Goal: Answer question/provide support

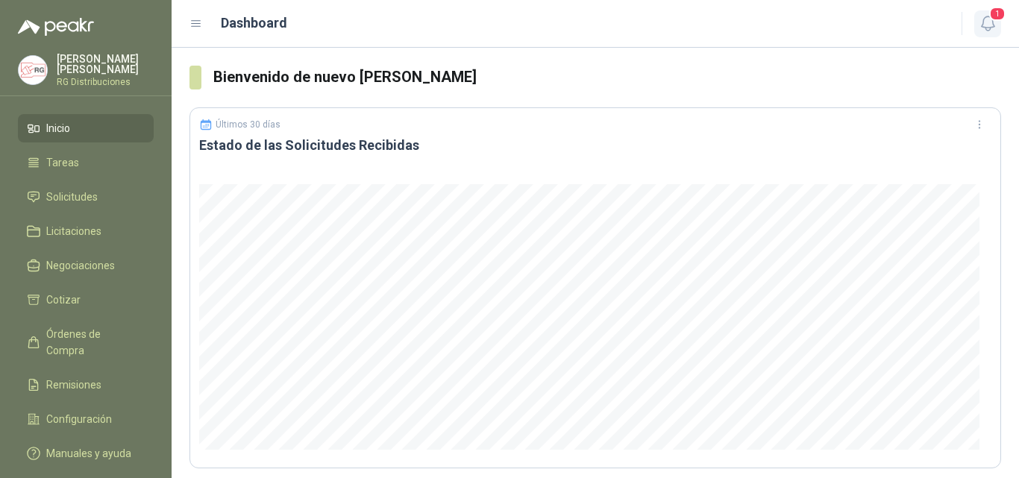
click at [992, 29] on icon "button" at bounding box center [988, 23] width 19 height 19
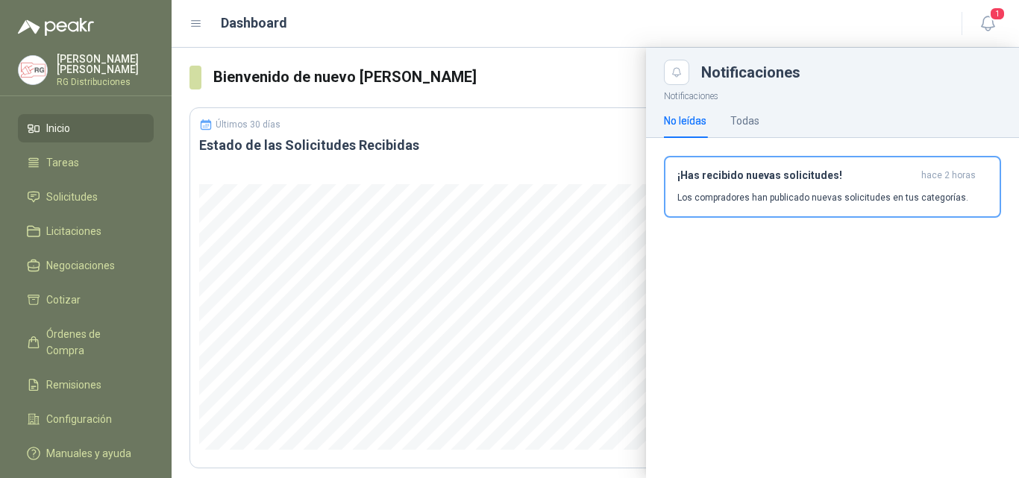
click at [834, 201] on p "Los compradores han publicado nuevas solicitudes en tus categorías." at bounding box center [822, 197] width 291 height 13
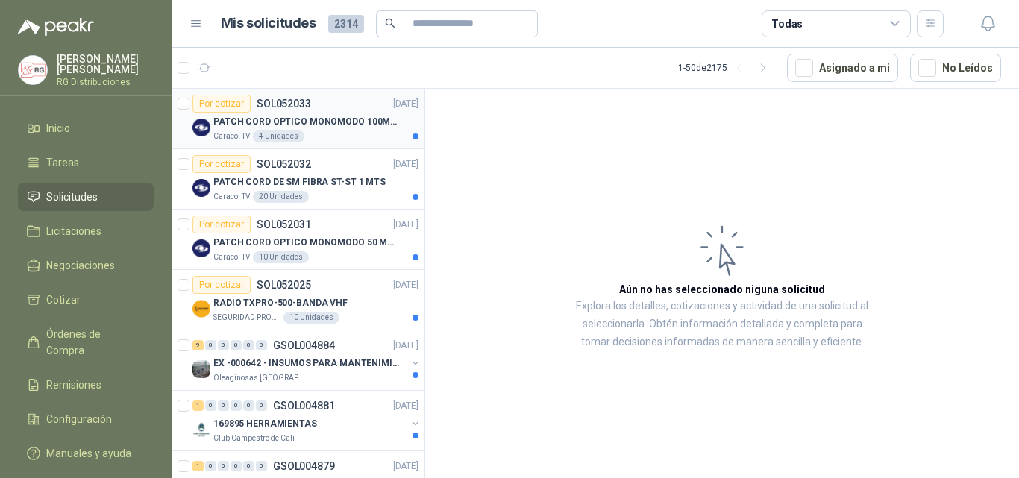
click at [342, 130] on div "PATCH CORD OPTICO MONOMODO 100MTS" at bounding box center [315, 122] width 205 height 18
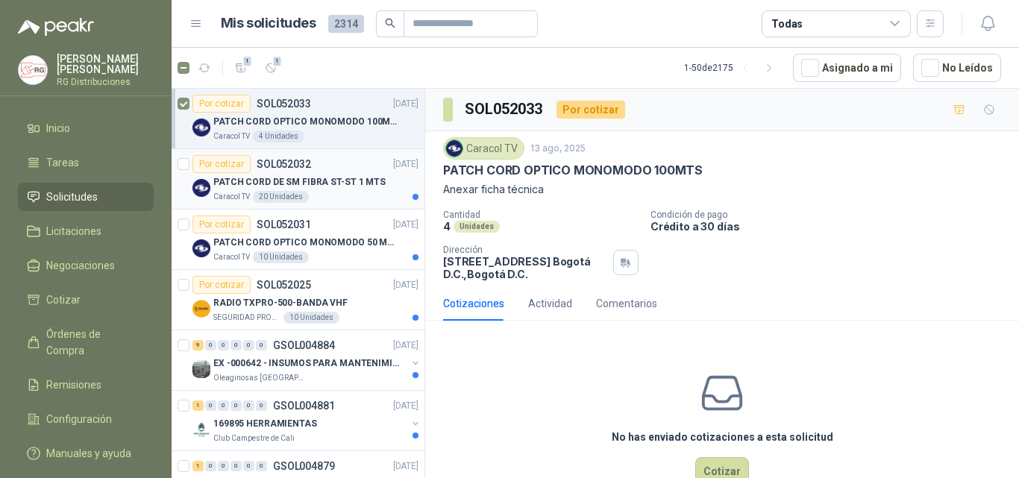
click at [348, 175] on p "PATCH CORD DE SM FIBRA ST-ST 1 MTS" at bounding box center [299, 182] width 172 height 14
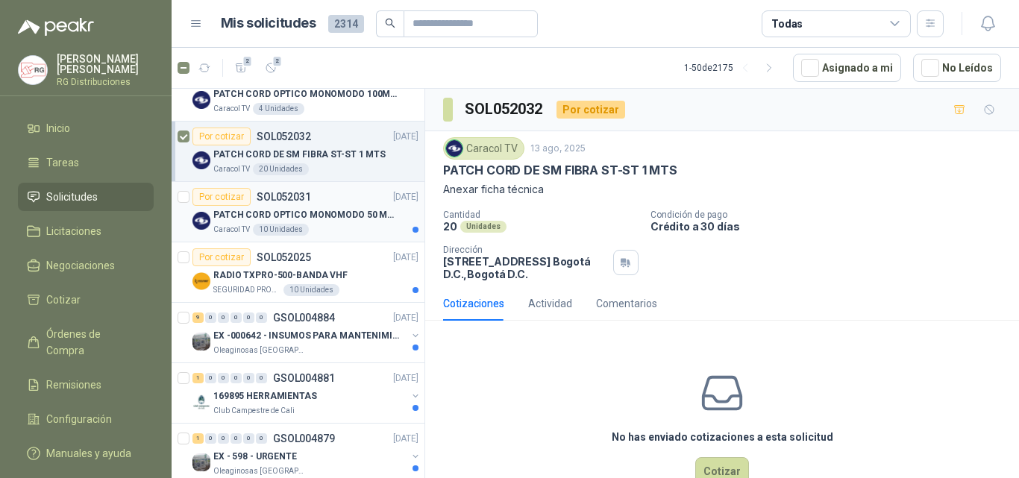
scroll to position [75, 0]
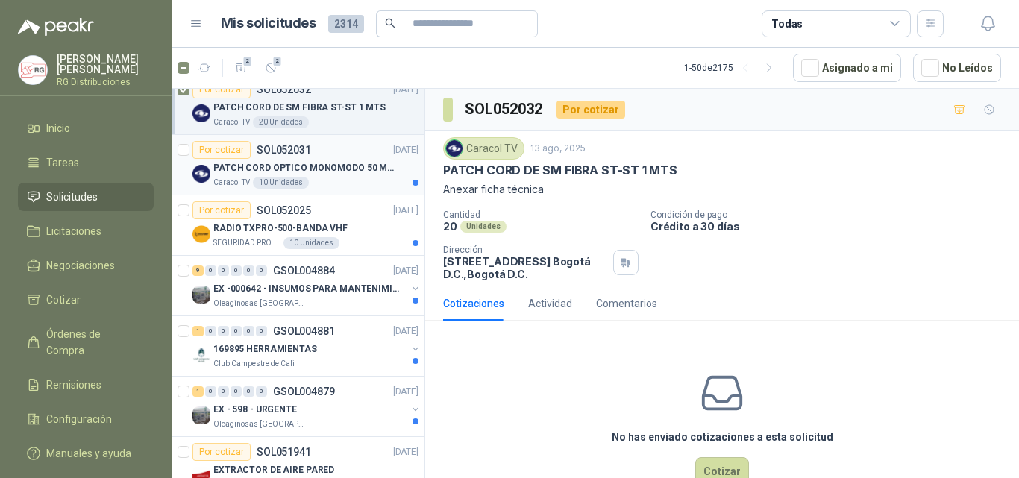
click at [334, 153] on div "Por cotizar SOL052031 [DATE]" at bounding box center [305, 150] width 226 height 18
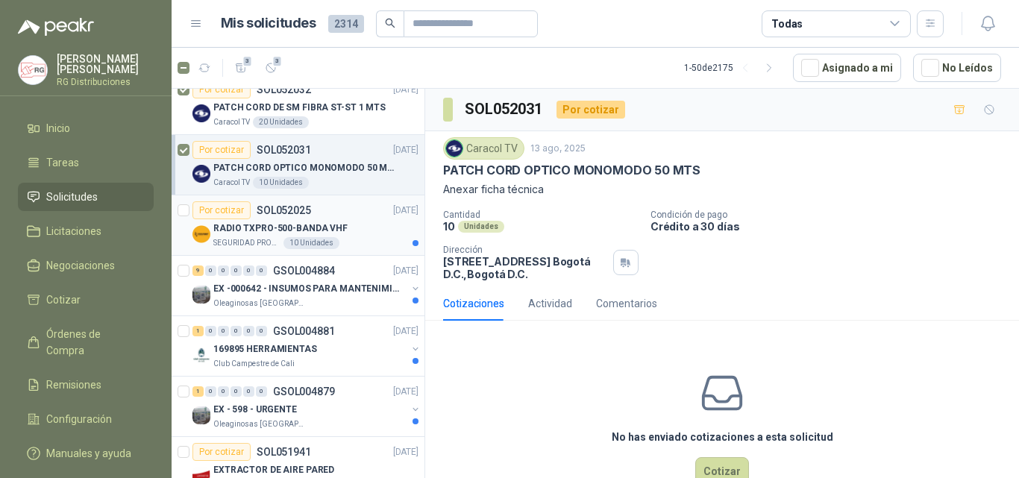
click at [339, 232] on p "RADIO TXPRO-500-BANDA VHF" at bounding box center [280, 229] width 134 height 14
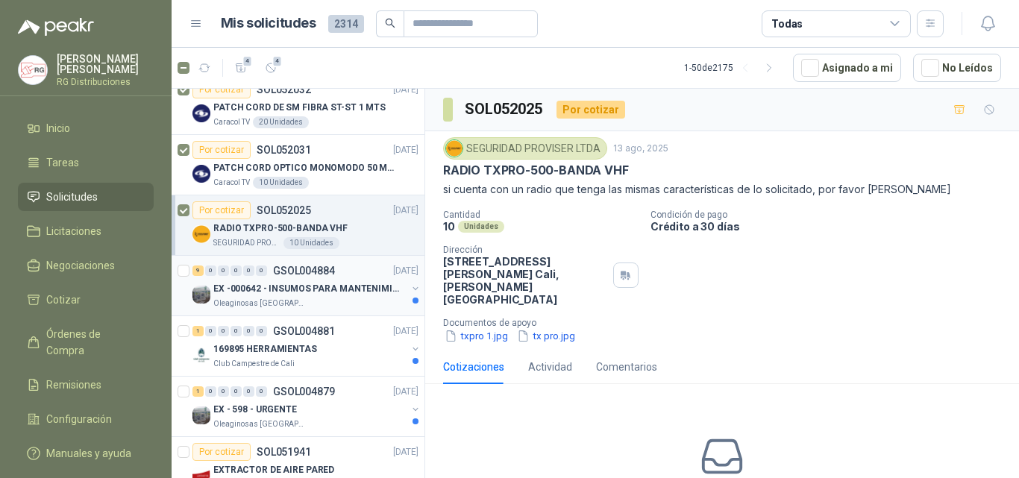
click at [326, 298] on div "Oleaginosas [GEOGRAPHIC_DATA][PERSON_NAME]" at bounding box center [309, 304] width 193 height 12
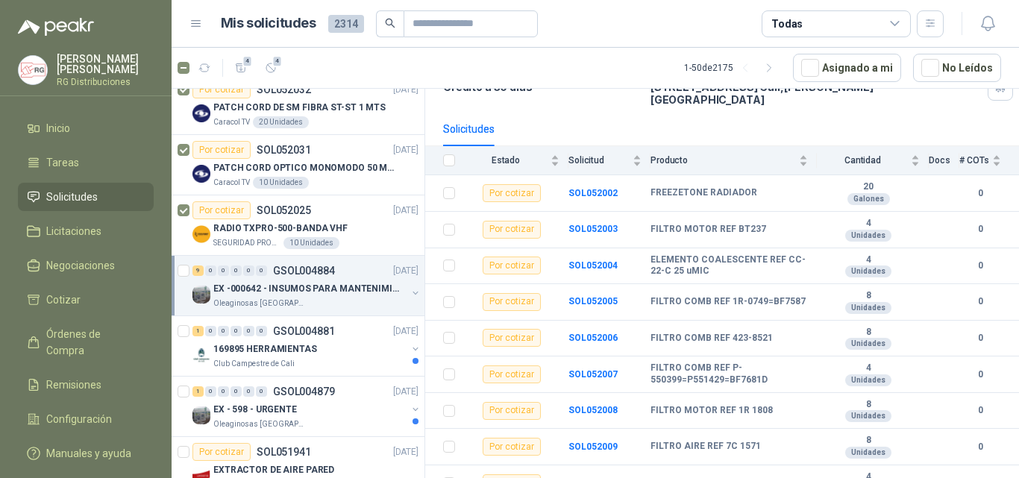
scroll to position [131, 0]
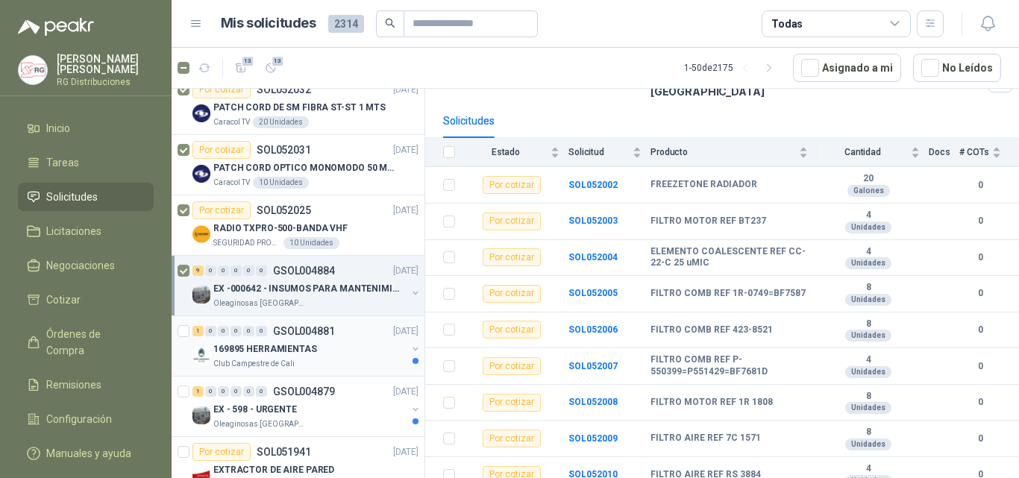
click at [311, 360] on div "Club Campestre de Cali" at bounding box center [309, 364] width 193 height 12
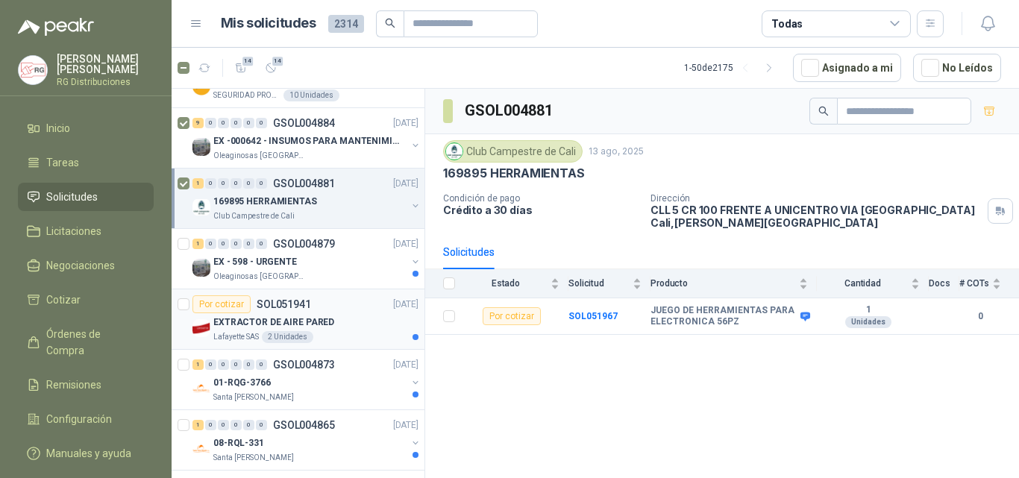
scroll to position [224, 0]
click at [326, 268] on div "EX - 598 - URGENTE" at bounding box center [309, 260] width 193 height 18
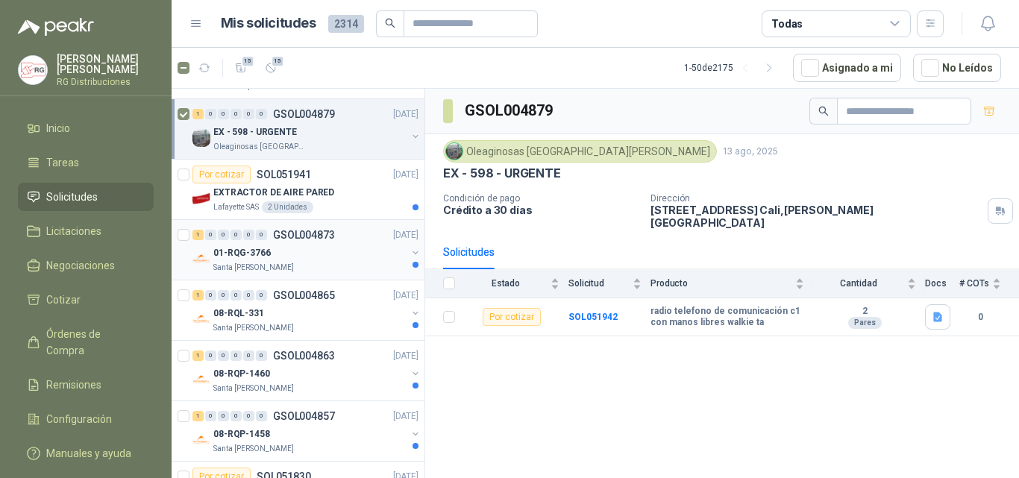
scroll to position [373, 0]
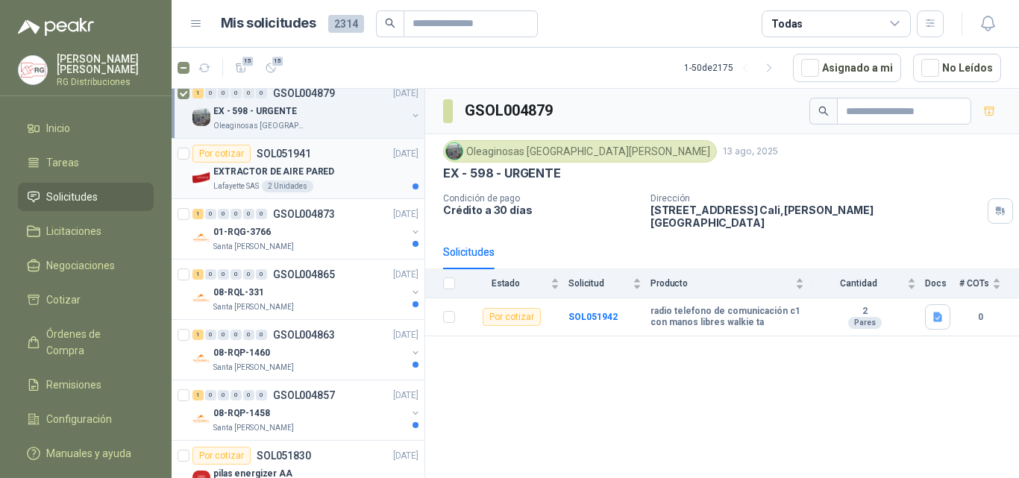
click at [319, 177] on p "EXTRACTOR DE AIRE PARED" at bounding box center [273, 172] width 121 height 14
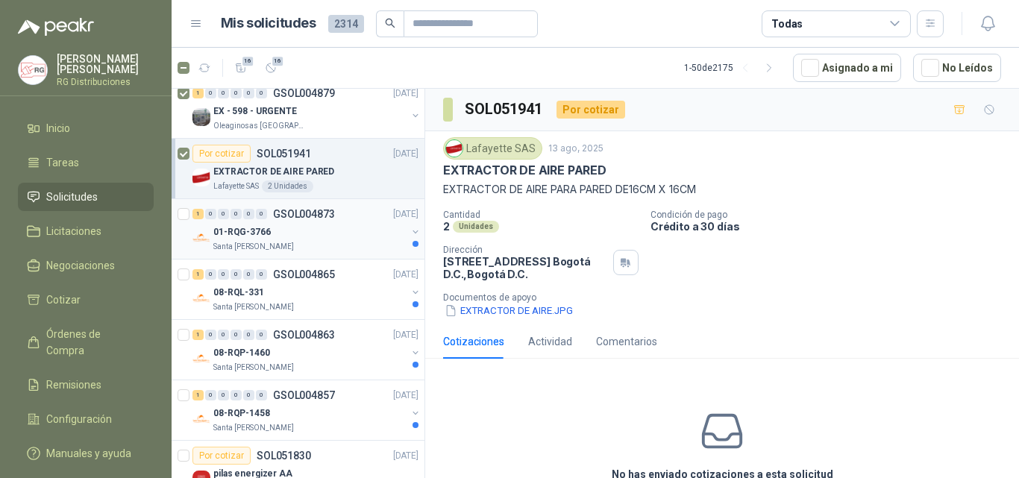
click at [291, 242] on div "Santa [PERSON_NAME]" at bounding box center [309, 247] width 193 height 12
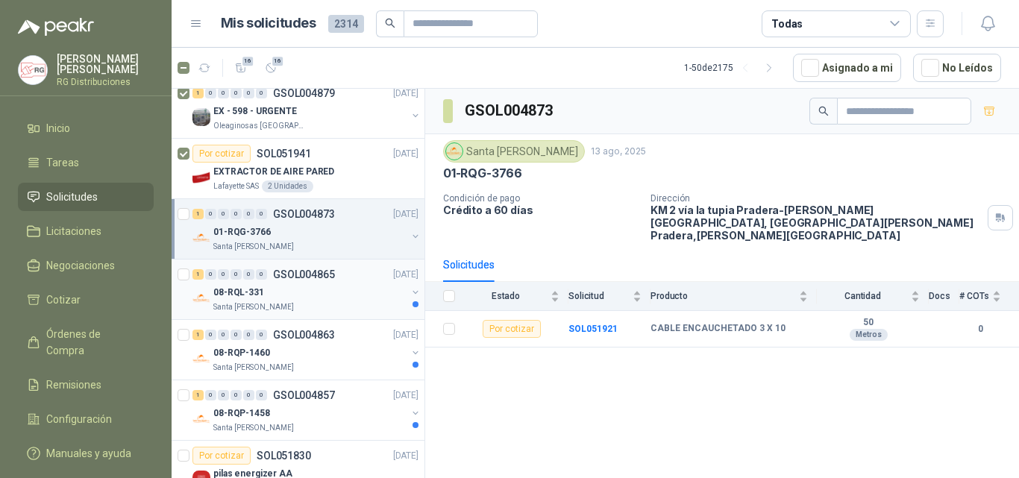
click at [295, 287] on div "08-RQL-331" at bounding box center [309, 293] width 193 height 18
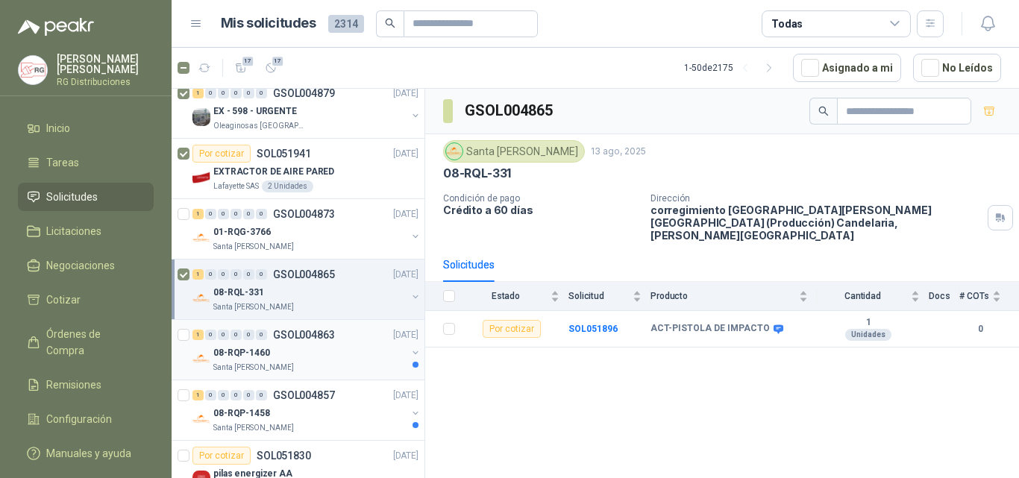
click at [262, 348] on p "08-RQP-1460" at bounding box center [241, 353] width 57 height 14
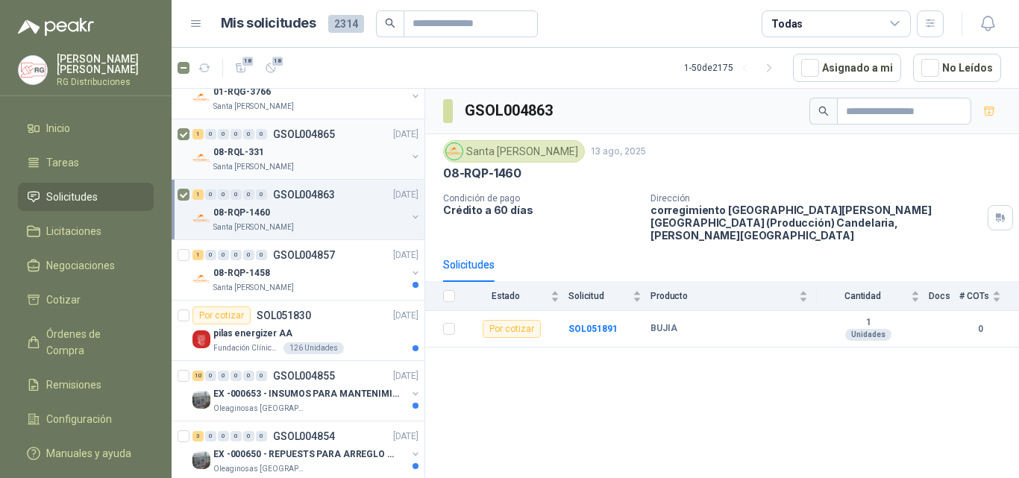
scroll to position [522, 0]
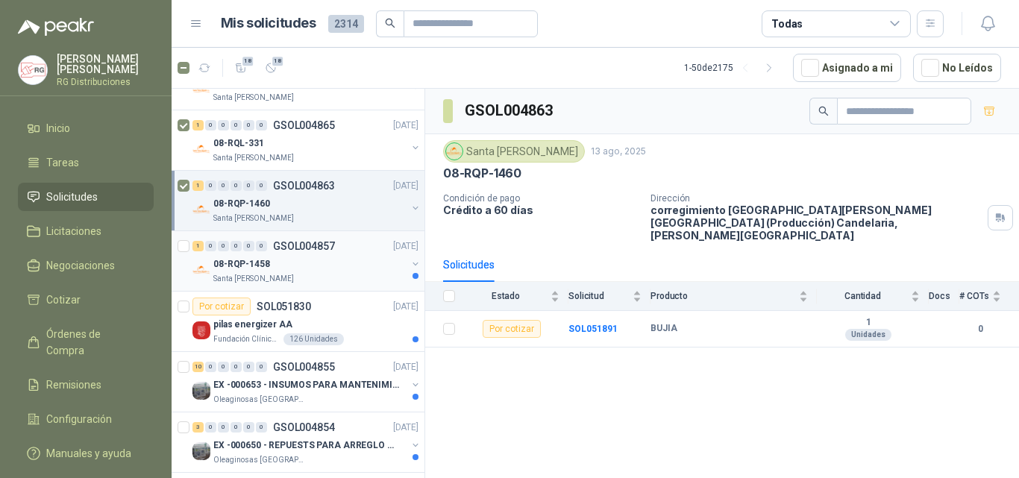
click at [305, 247] on p "GSOL004857" at bounding box center [304, 246] width 62 height 10
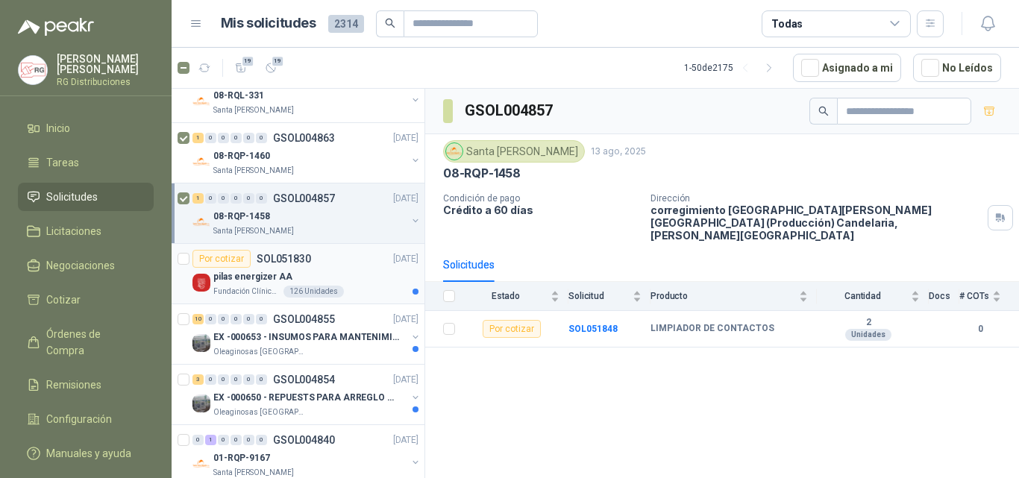
scroll to position [597, 0]
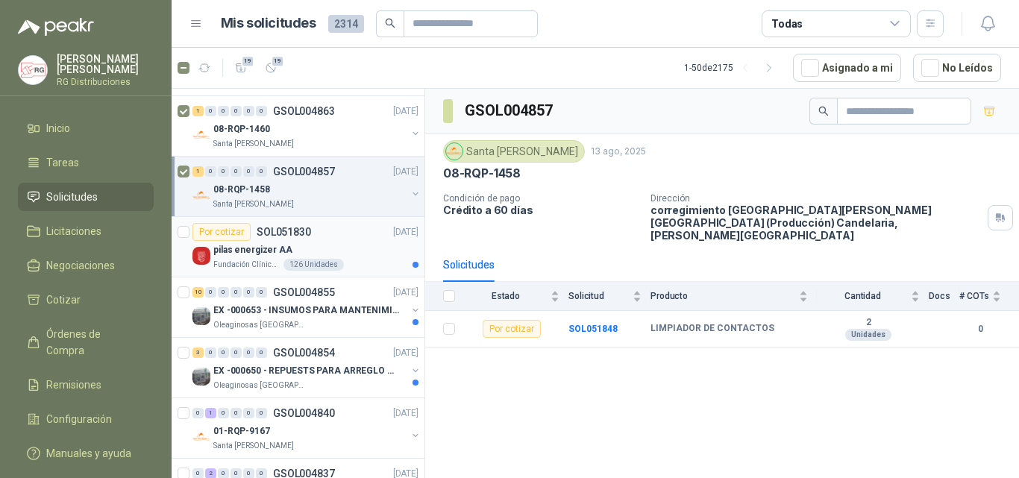
click at [322, 248] on div "pilas energizer AA" at bounding box center [315, 250] width 205 height 18
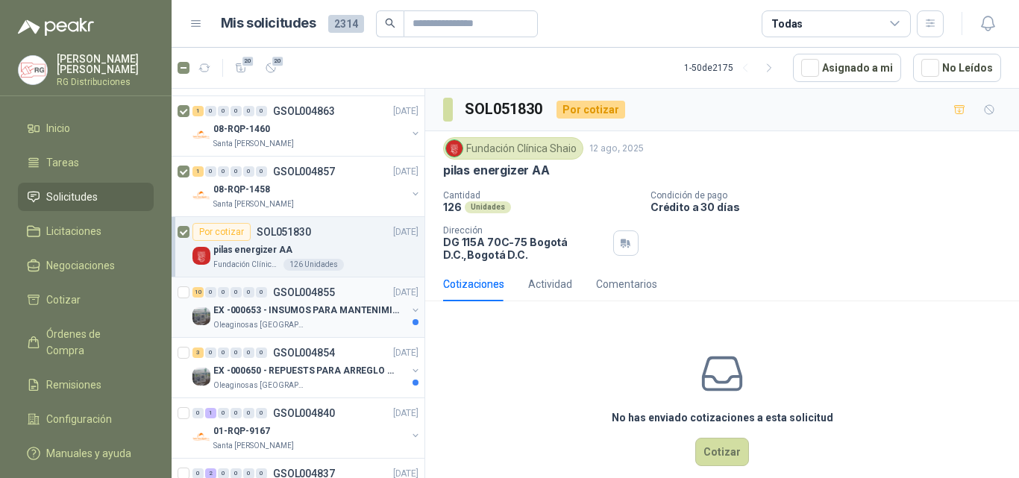
click at [313, 304] on p "EX -000653 - INSUMOS PARA MANTENIMIENTO A CADENAS" at bounding box center [306, 311] width 186 height 14
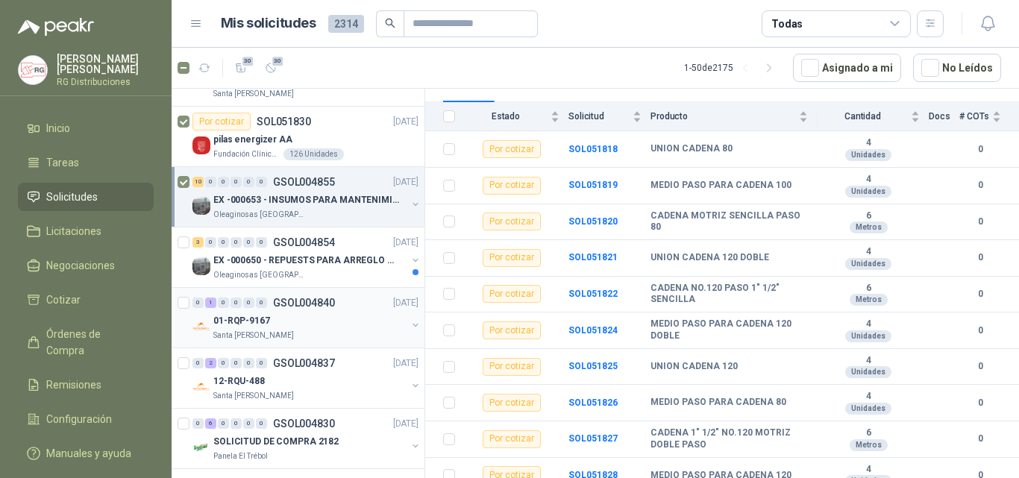
scroll to position [746, 0]
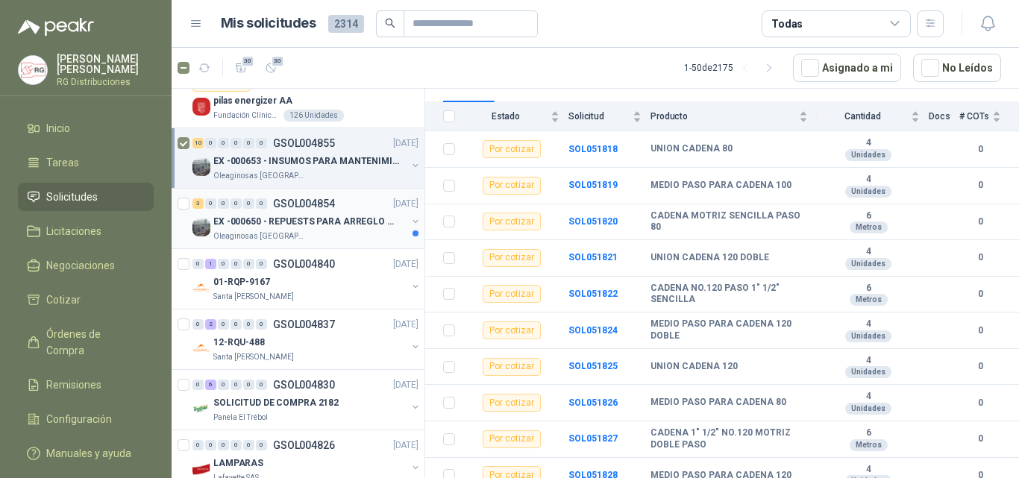
click at [296, 221] on p "EX -000650 - REPUESTS PARA ARREGLO BOMBA DE PLANTA" at bounding box center [306, 222] width 186 height 14
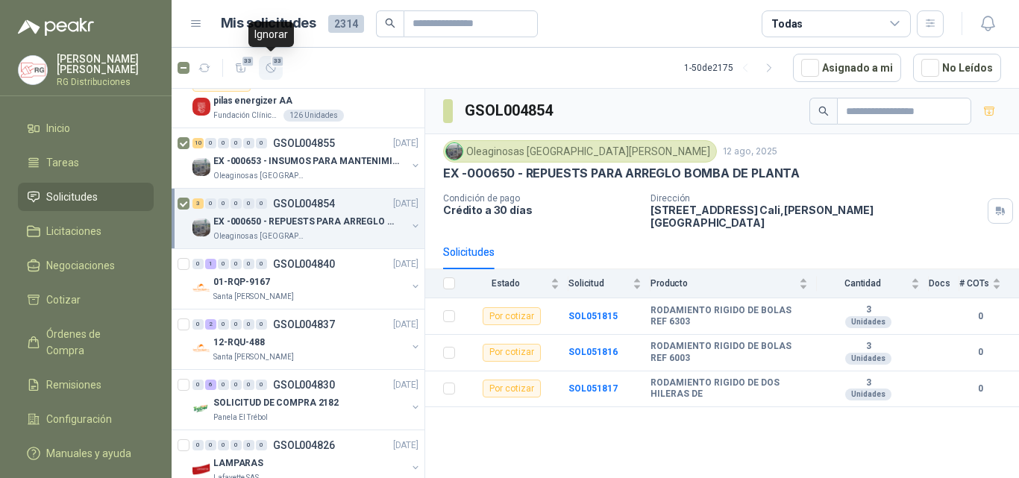
click at [277, 71] on icon "button" at bounding box center [271, 68] width 13 height 13
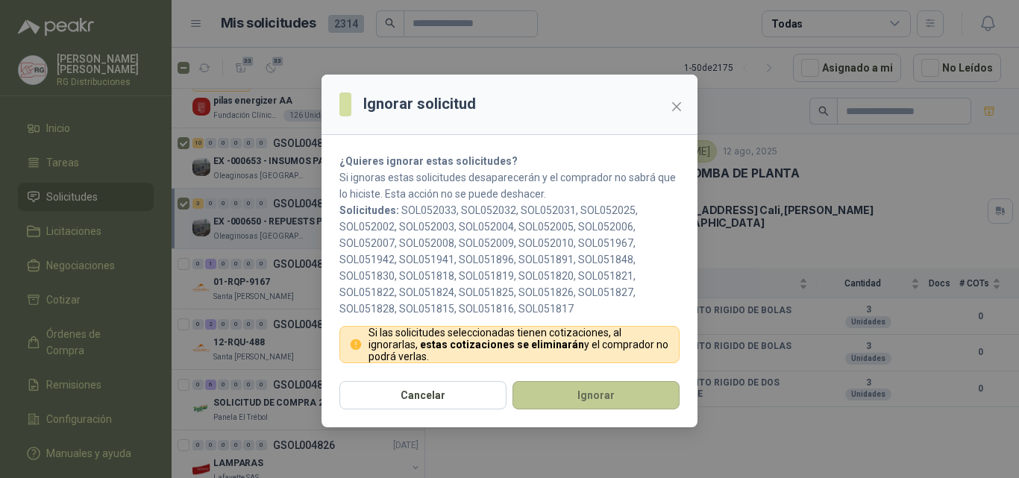
click at [548, 400] on button "Ignorar" at bounding box center [596, 395] width 167 height 28
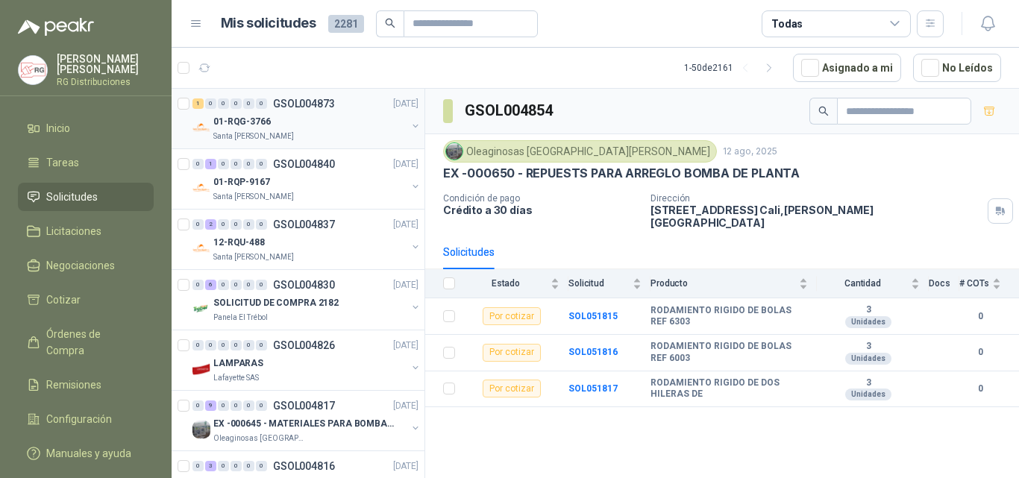
click at [318, 99] on p "GSOL004873" at bounding box center [304, 103] width 62 height 10
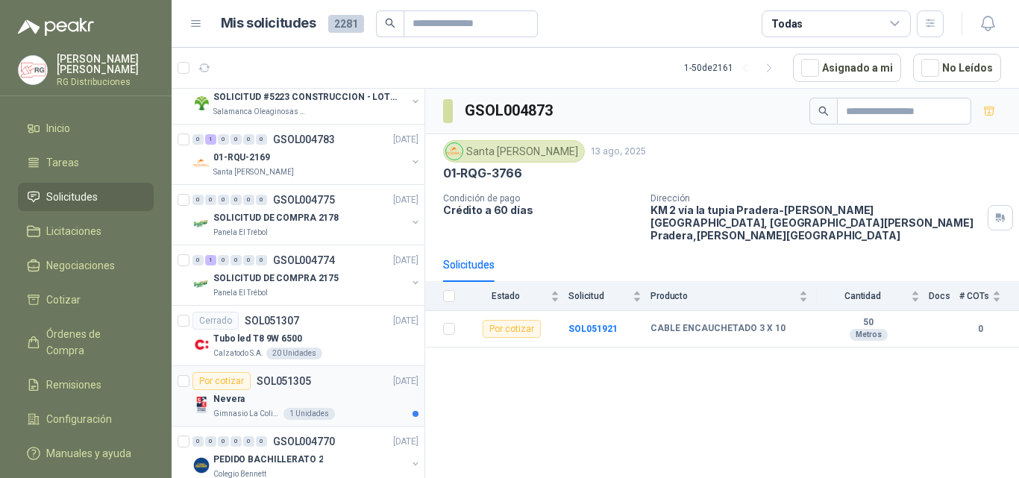
scroll to position [522, 0]
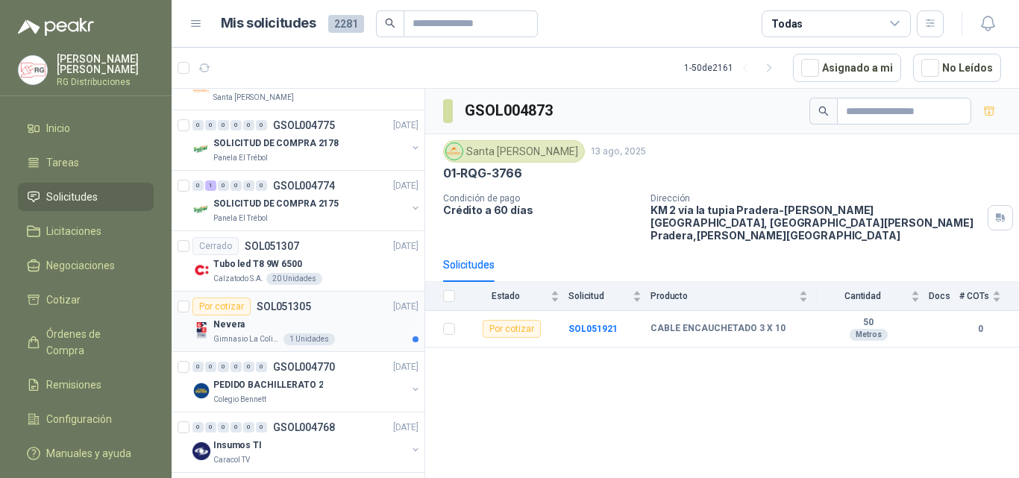
click at [312, 307] on div "Por cotizar SOL051305 [DATE]" at bounding box center [305, 307] width 226 height 18
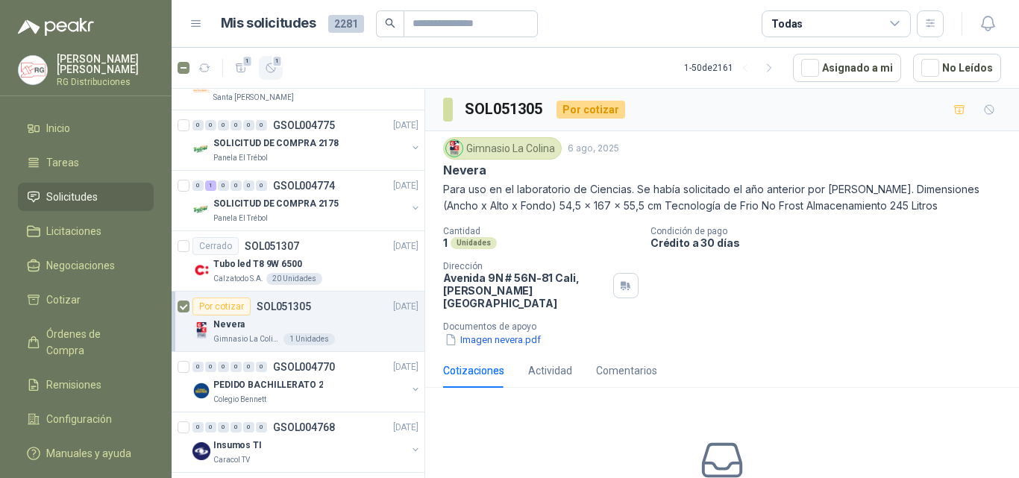
click at [272, 62] on span "1" at bounding box center [277, 61] width 10 height 12
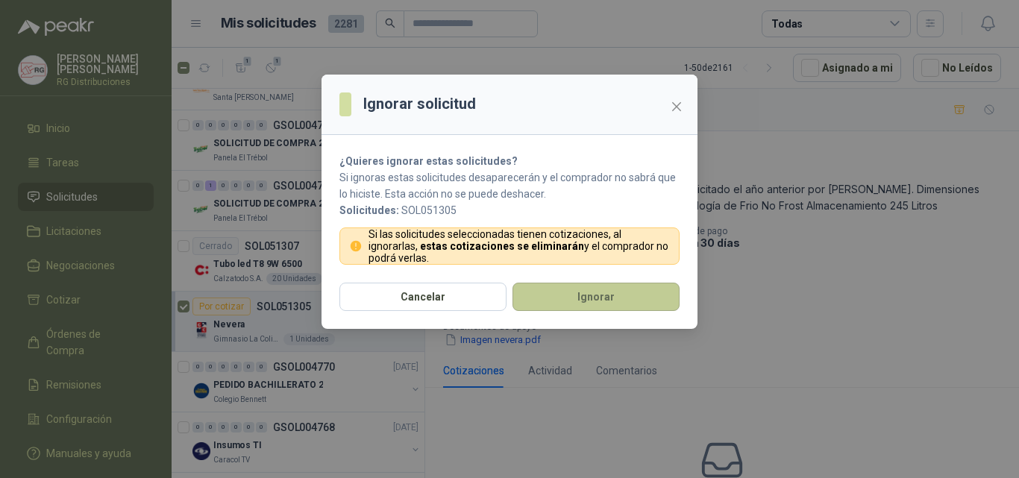
click at [552, 299] on button "Ignorar" at bounding box center [596, 297] width 167 height 28
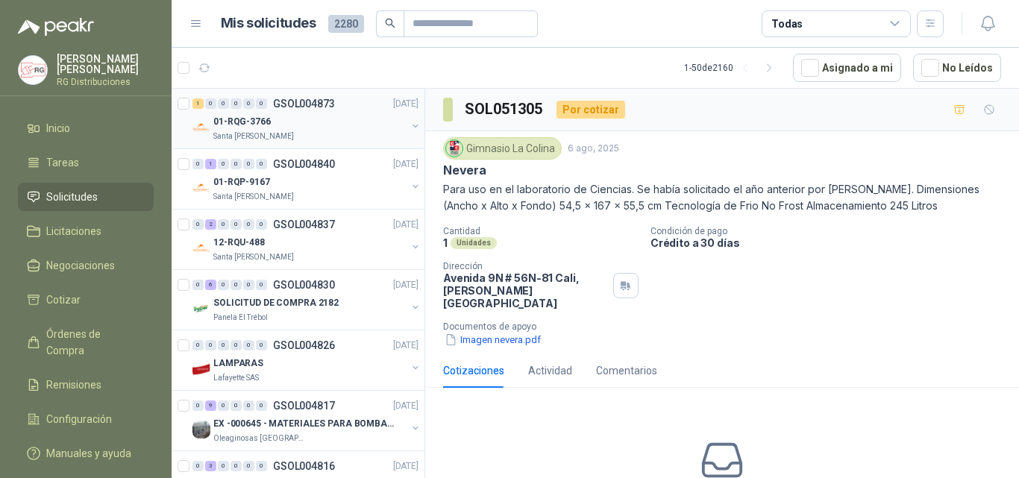
click at [322, 101] on p "GSOL004873" at bounding box center [304, 103] width 62 height 10
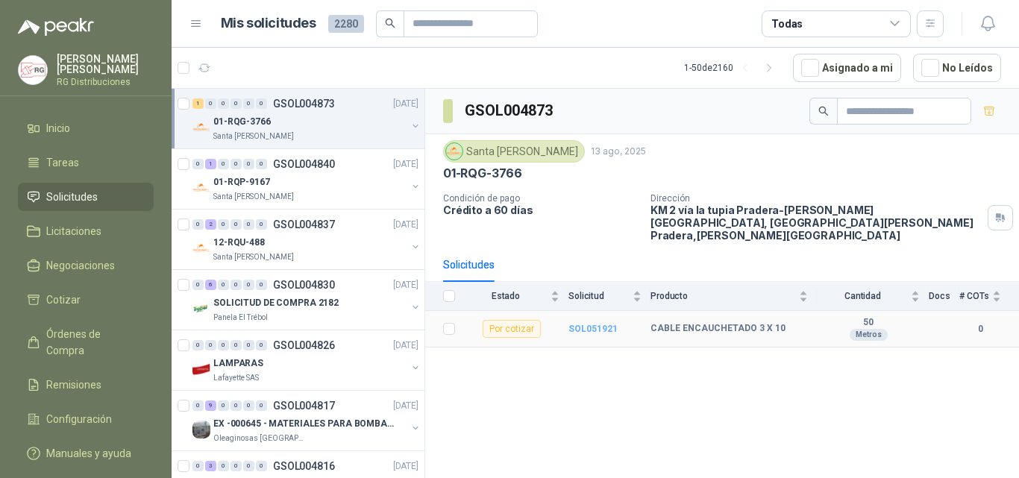
click at [589, 324] on b "SOL051921" at bounding box center [593, 329] width 49 height 10
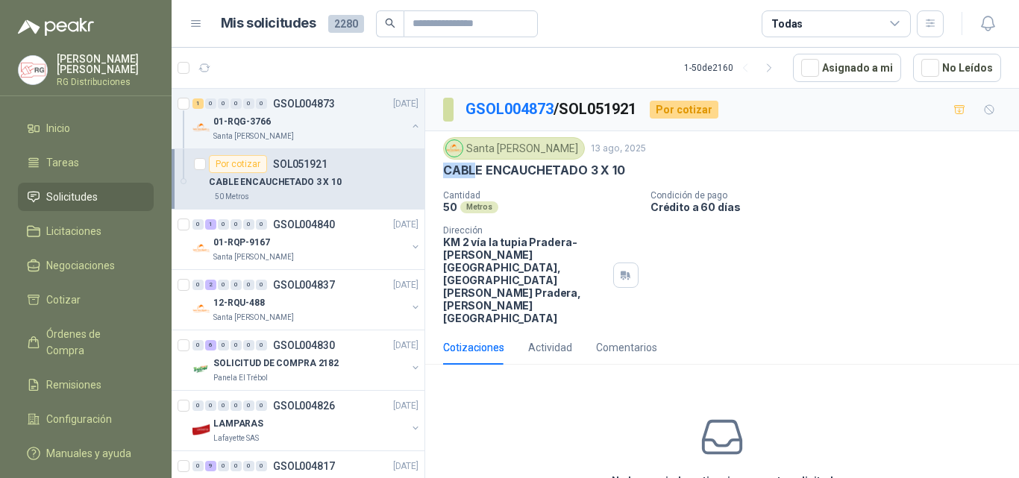
drag, startPoint x: 439, startPoint y: 172, endPoint x: 480, endPoint y: 170, distance: 41.8
click at [479, 170] on div "Santa [PERSON_NAME] [DATE] CABLE ENCAUCHETADO 3 X 10 Cantidad 50 Metros Condici…" at bounding box center [722, 230] width 594 height 199
click at [550, 210] on div "50 Metros" at bounding box center [540, 207] width 195 height 13
drag, startPoint x: 443, startPoint y: 171, endPoint x: 486, endPoint y: 173, distance: 42.6
click at [486, 173] on p "CABLE ENCAUCHETADO 3 X 10" at bounding box center [534, 171] width 182 height 16
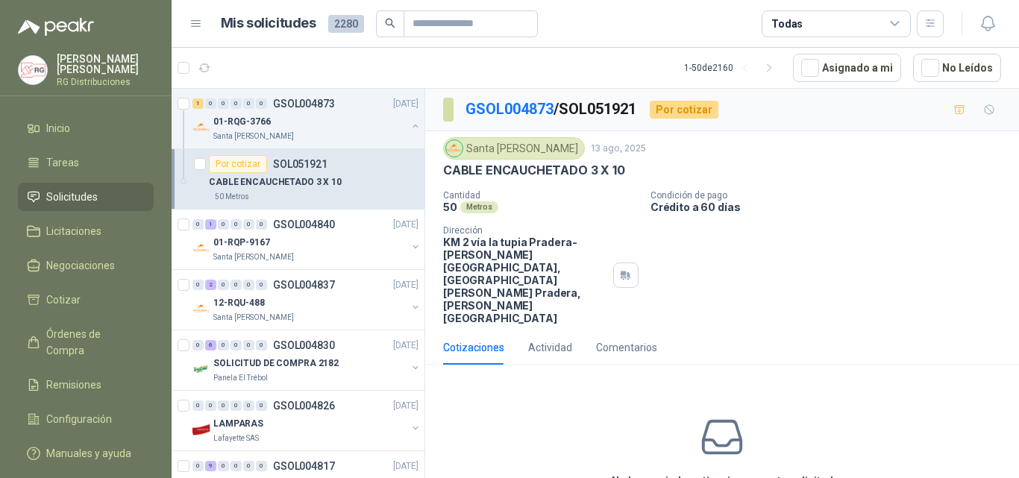
click at [508, 198] on p "Cantidad" at bounding box center [540, 195] width 195 height 10
drag, startPoint x: 484, startPoint y: 172, endPoint x: 583, endPoint y: 175, distance: 99.3
click at [583, 175] on p "CABLE ENCAUCHETADO 3 X 10" at bounding box center [534, 171] width 182 height 16
click at [569, 200] on p "Cantidad" at bounding box center [540, 195] width 195 height 10
drag, startPoint x: 442, startPoint y: 172, endPoint x: 479, endPoint y: 173, distance: 36.6
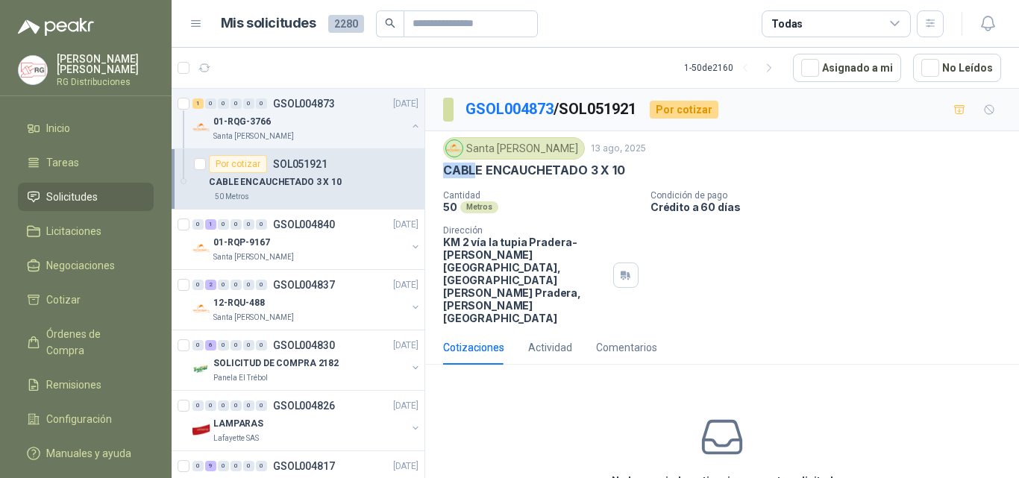
click at [478, 173] on div "Santa [PERSON_NAME] [DATE] CABLE ENCAUCHETADO 3 X 10 Cantidad 50 Metros Condici…" at bounding box center [722, 230] width 594 height 199
drag, startPoint x: 513, startPoint y: 181, endPoint x: 500, endPoint y: 353, distance: 172.1
click at [514, 183] on div "Santa [PERSON_NAME] [DATE] CABLE ENCAUCHETADO 3 X 10 Cantidad 50 Metros Condici…" at bounding box center [722, 230] width 558 height 187
click at [534, 201] on div "50 Metros" at bounding box center [540, 207] width 195 height 13
drag, startPoint x: 442, startPoint y: 169, endPoint x: 486, endPoint y: 172, distance: 43.4
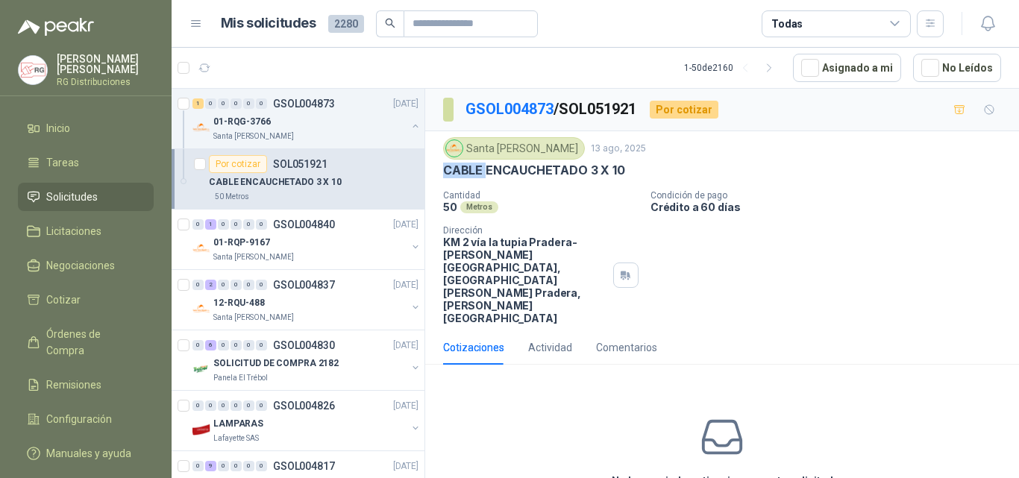
click at [486, 172] on div "Santa [PERSON_NAME] [DATE] CABLE ENCAUCHETADO 3 X 10 Cantidad 50 Metros Condici…" at bounding box center [722, 230] width 594 height 199
click at [540, 205] on div "50 Metros" at bounding box center [540, 207] width 195 height 13
drag, startPoint x: 443, startPoint y: 169, endPoint x: 530, endPoint y: 199, distance: 92.3
click at [485, 174] on p "CABLE ENCAUCHETADO 3 X 10" at bounding box center [534, 171] width 182 height 16
click at [558, 210] on div "50 Metros" at bounding box center [540, 207] width 195 height 13
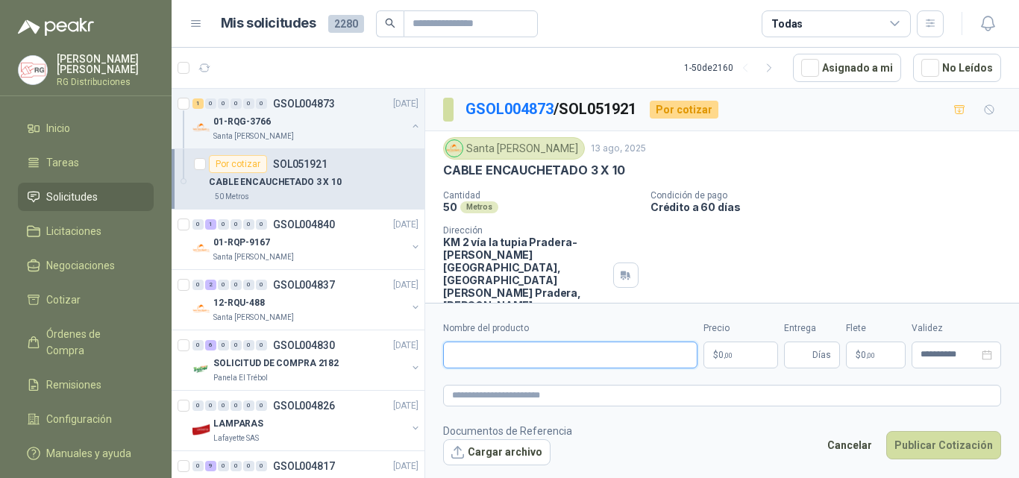
click at [556, 360] on input "Nombre del producto" at bounding box center [570, 355] width 254 height 27
drag, startPoint x: 484, startPoint y: 172, endPoint x: 589, endPoint y: 177, distance: 105.3
click at [589, 172] on p "CABLE ENCAUCHETADO 3 X 10" at bounding box center [534, 171] width 182 height 16
drag, startPoint x: 591, startPoint y: 225, endPoint x: 617, endPoint y: 228, distance: 26.4
click at [594, 225] on div "Cantidad 50 Metros Condición de pago Crédito a 60 días Dirección KM 2 vía la tu…" at bounding box center [722, 257] width 558 height 134
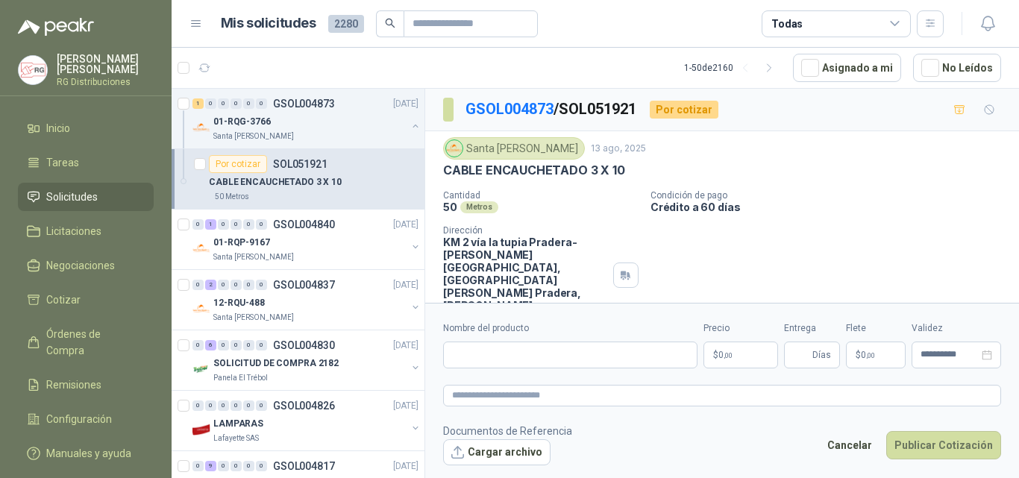
click at [499, 168] on p "CABLE ENCAUCHETADO 3 X 10" at bounding box center [534, 171] width 182 height 16
drag, startPoint x: 499, startPoint y: 168, endPoint x: 744, endPoint y: 211, distance: 248.5
click at [499, 167] on p "CABLE ENCAUCHETADO 3 X 10" at bounding box center [534, 171] width 182 height 16
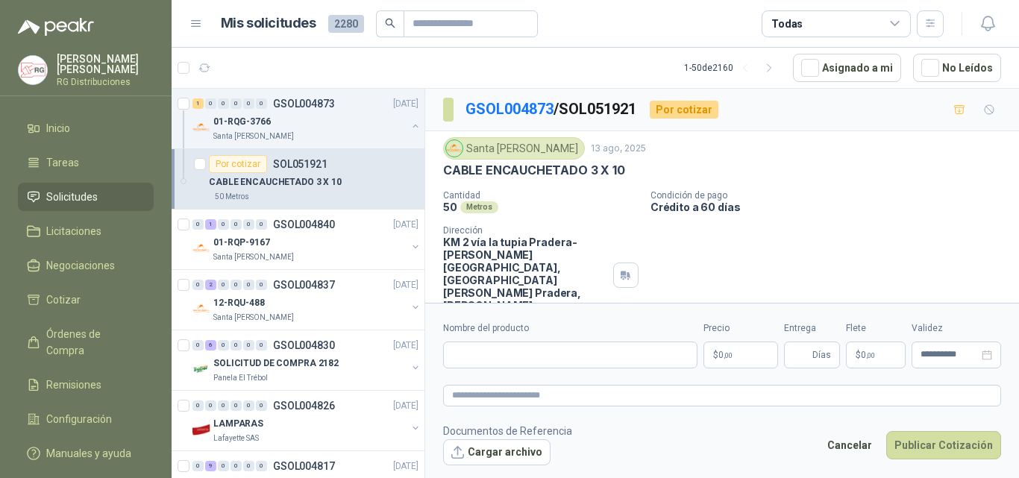
click at [909, 224] on div "Cantidad 50 Metros Condición de pago Crédito a 60 días Dirección KM 2 vía la tu…" at bounding box center [722, 257] width 558 height 134
click at [534, 349] on input "Nombre del producto" at bounding box center [570, 355] width 254 height 27
paste input "**********"
type input "**********"
click at [725, 359] on body "[PERSON_NAME] RG Distribuciones Inicio Tareas Solicitudes Licitaciones Negociac…" at bounding box center [509, 239] width 1019 height 478
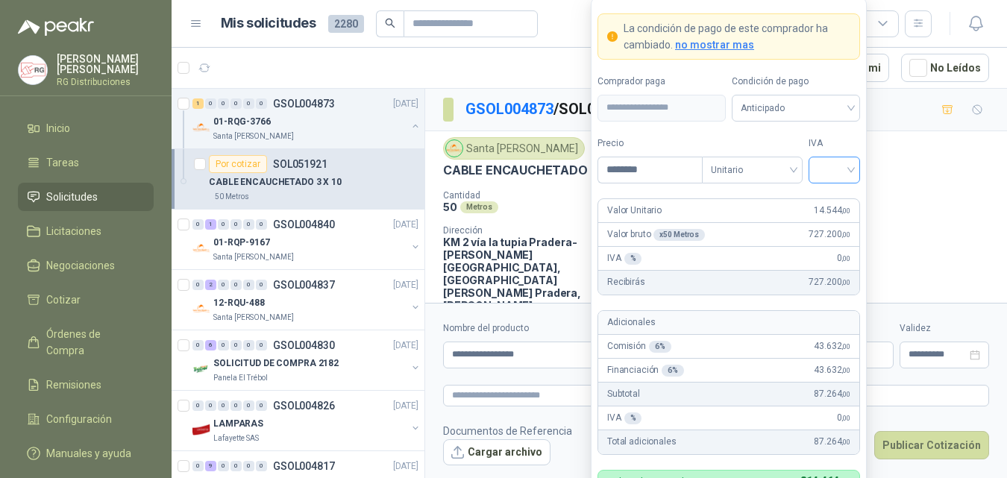
type input "********"
click at [851, 174] on input "search" at bounding box center [835, 168] width 34 height 22
click at [843, 199] on div "19%" at bounding box center [835, 200] width 28 height 16
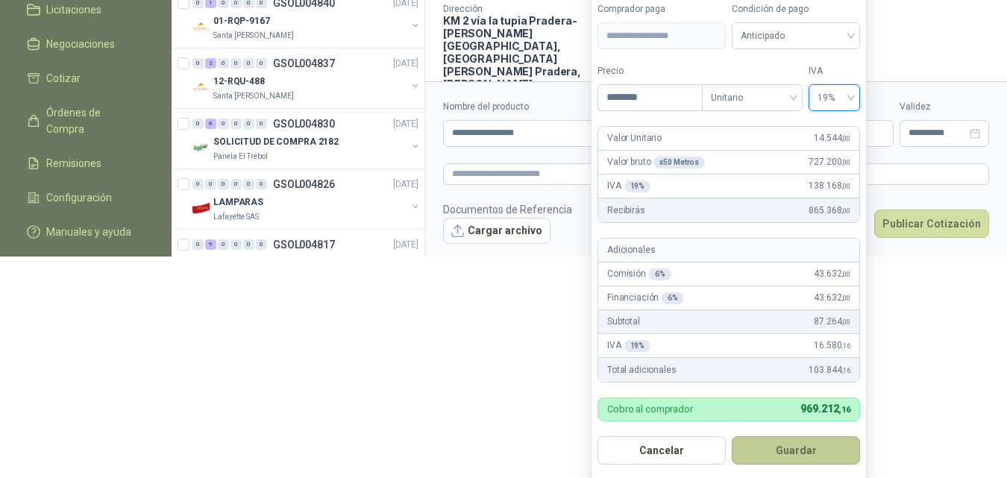
click at [803, 450] on button "Guardar" at bounding box center [796, 450] width 128 height 28
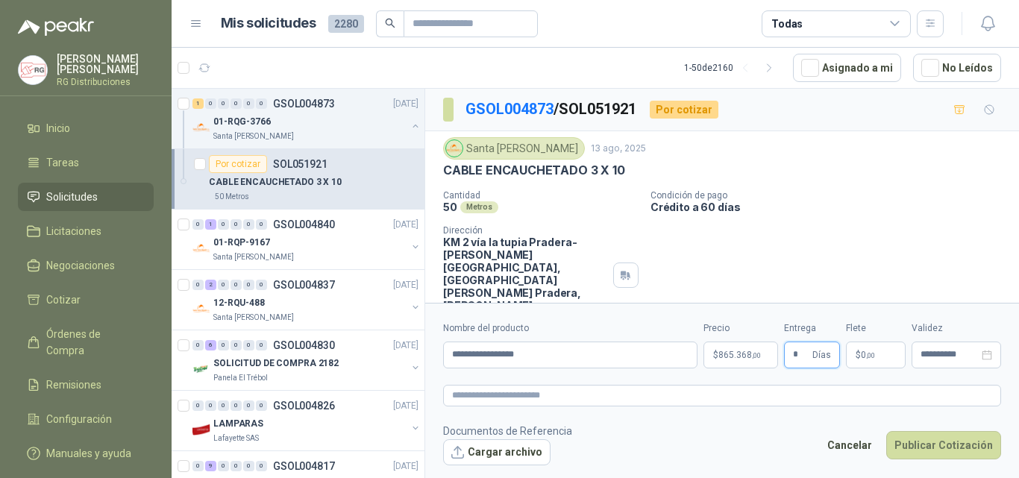
type input "*"
drag, startPoint x: 943, startPoint y: 231, endPoint x: 950, endPoint y: 275, distance: 44.5
click at [944, 234] on div "Cantidad 50 Metros Condición de pago Crédito a 60 días Dirección KM 2 vía la tu…" at bounding box center [722, 257] width 558 height 134
click at [939, 461] on div "Cancelar Publicar Cotización" at bounding box center [910, 448] width 182 height 34
click at [939, 444] on button "Publicar Cotización" at bounding box center [943, 445] width 115 height 28
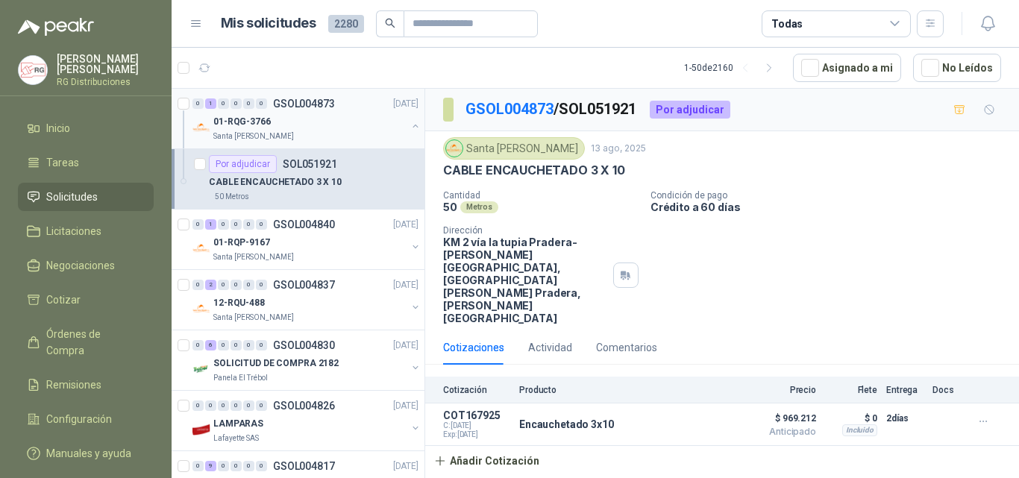
click at [410, 125] on button "button" at bounding box center [416, 126] width 12 height 12
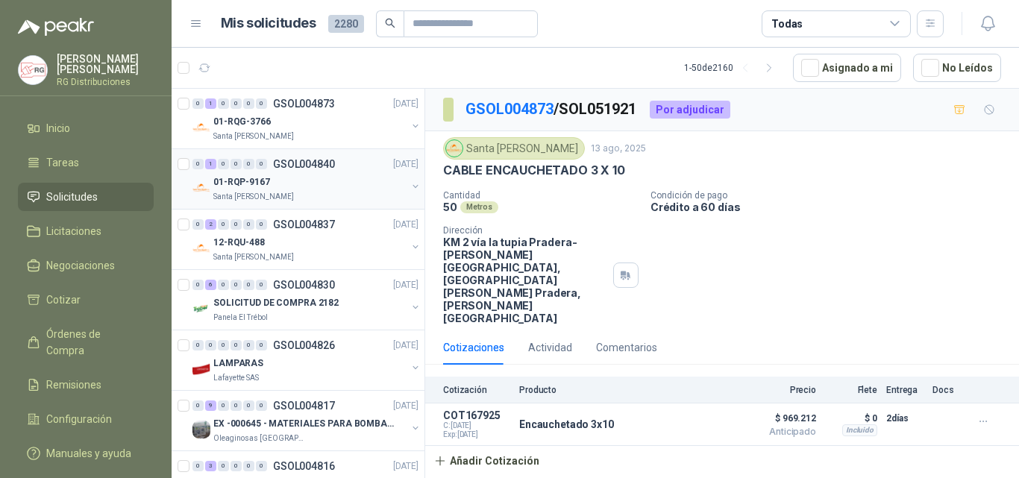
click at [314, 179] on div "01-RQP-9167" at bounding box center [309, 182] width 193 height 18
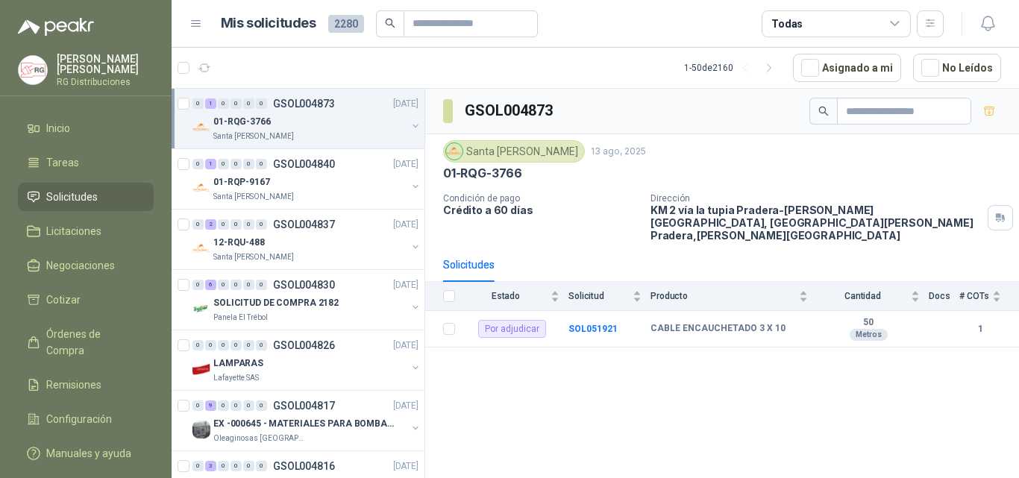
click at [317, 128] on div "01-RQG-3766" at bounding box center [309, 122] width 193 height 18
